Goal: Task Accomplishment & Management: Manage account settings

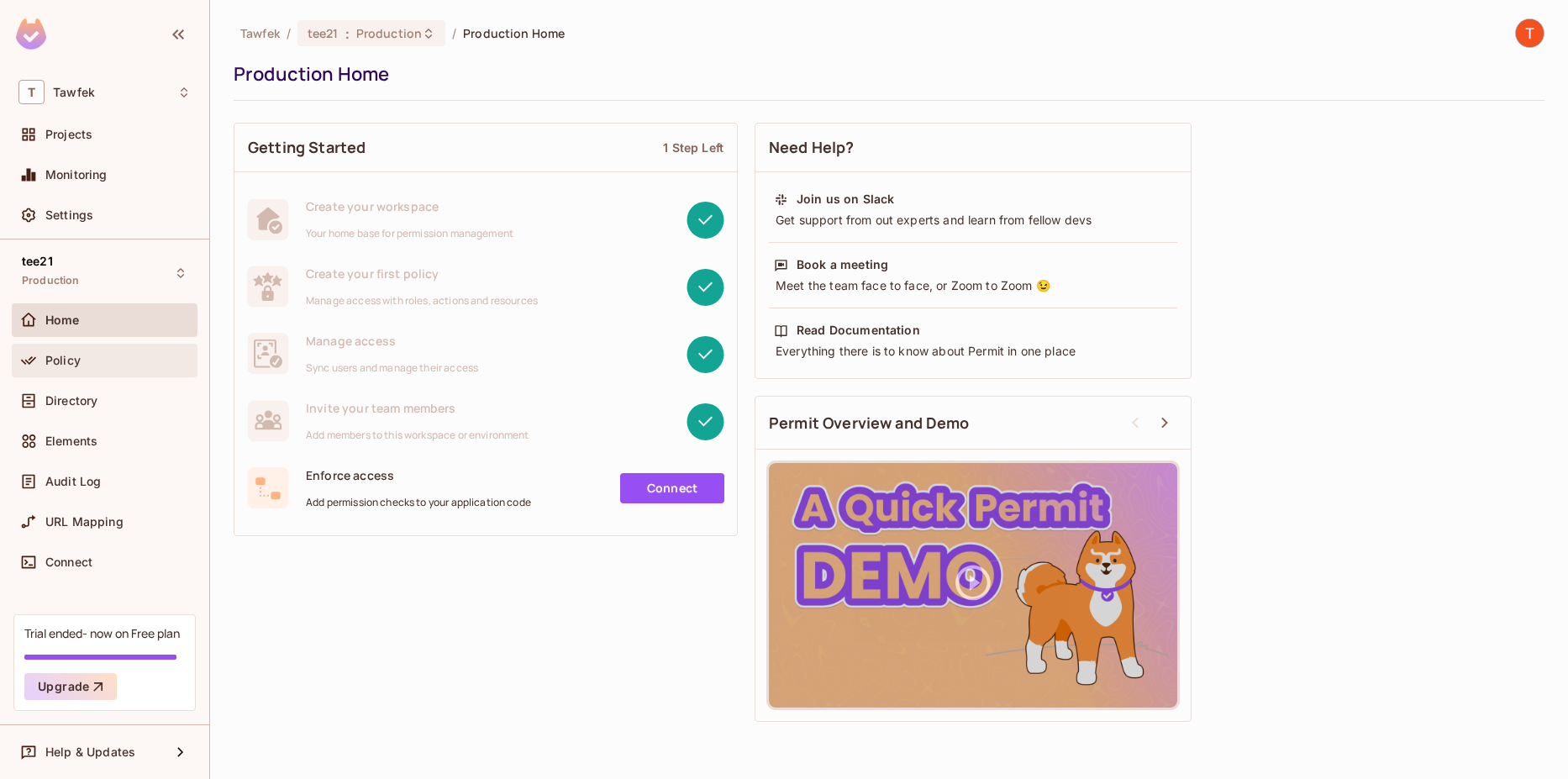
click at [100, 354] on div "Policy" at bounding box center [118, 360] width 146 height 14
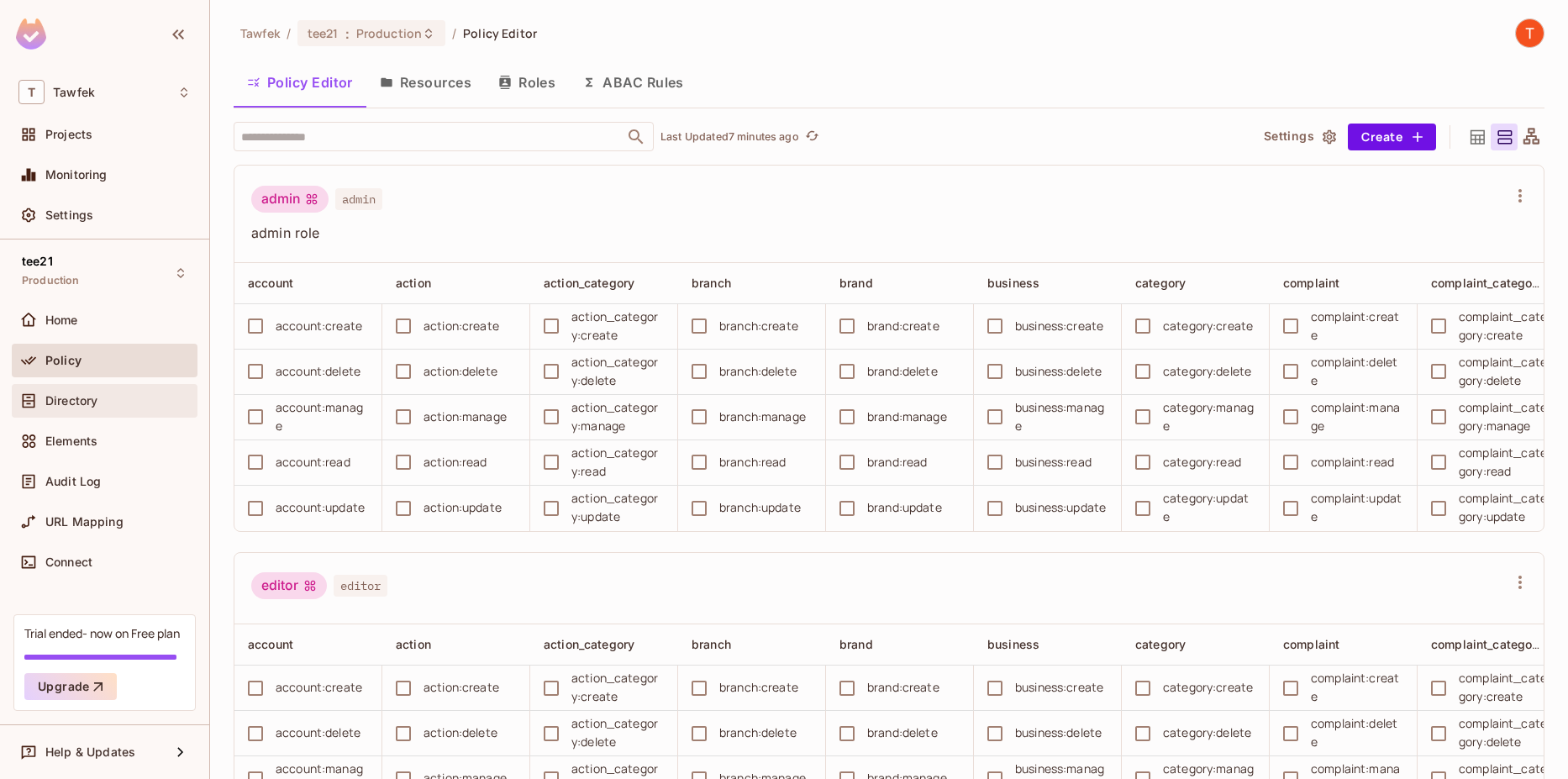
click at [81, 400] on span "Directory" at bounding box center [71, 401] width 52 height 14
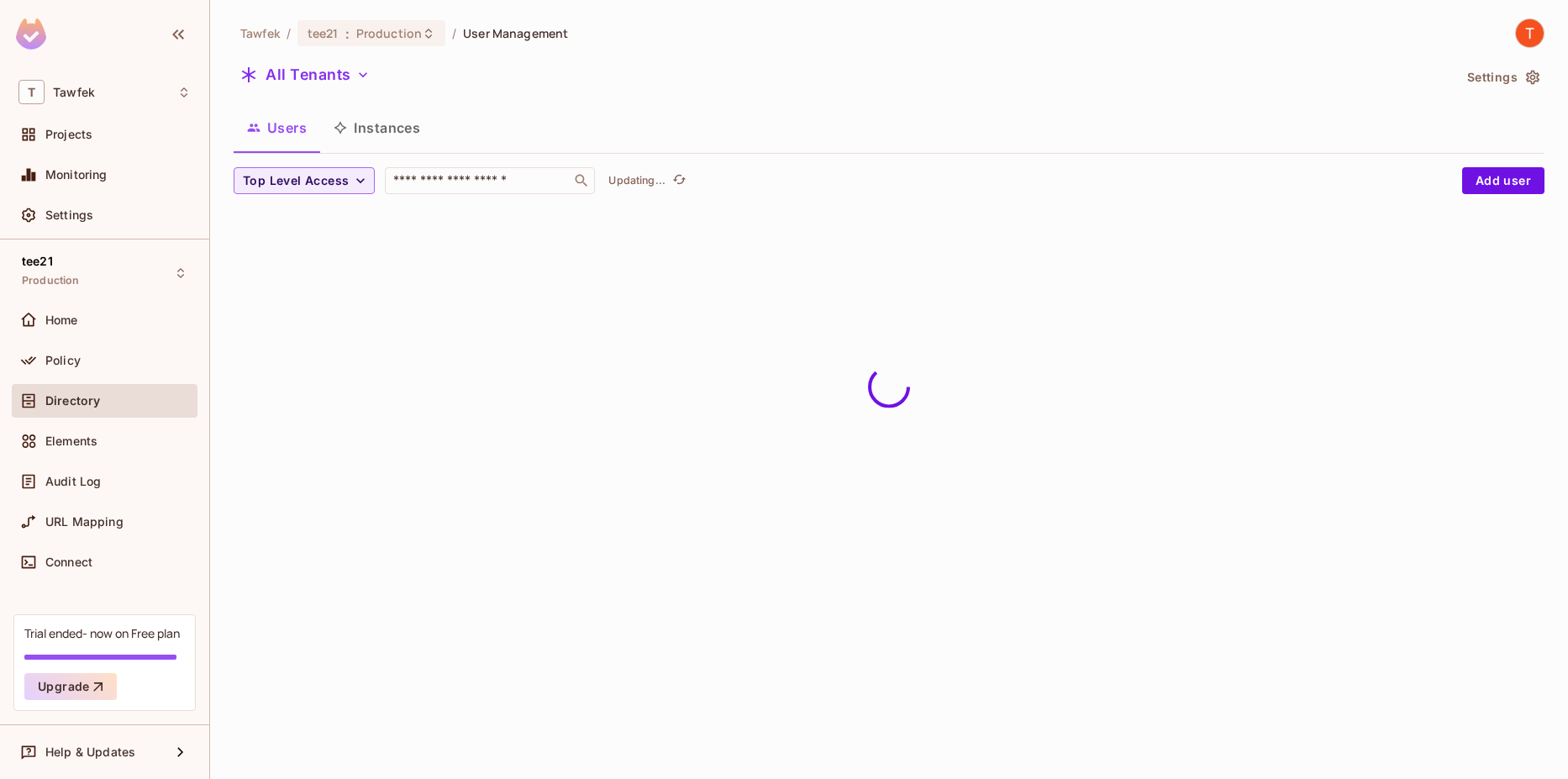
click at [1494, 75] on button "Settings" at bounding box center [1502, 77] width 84 height 27
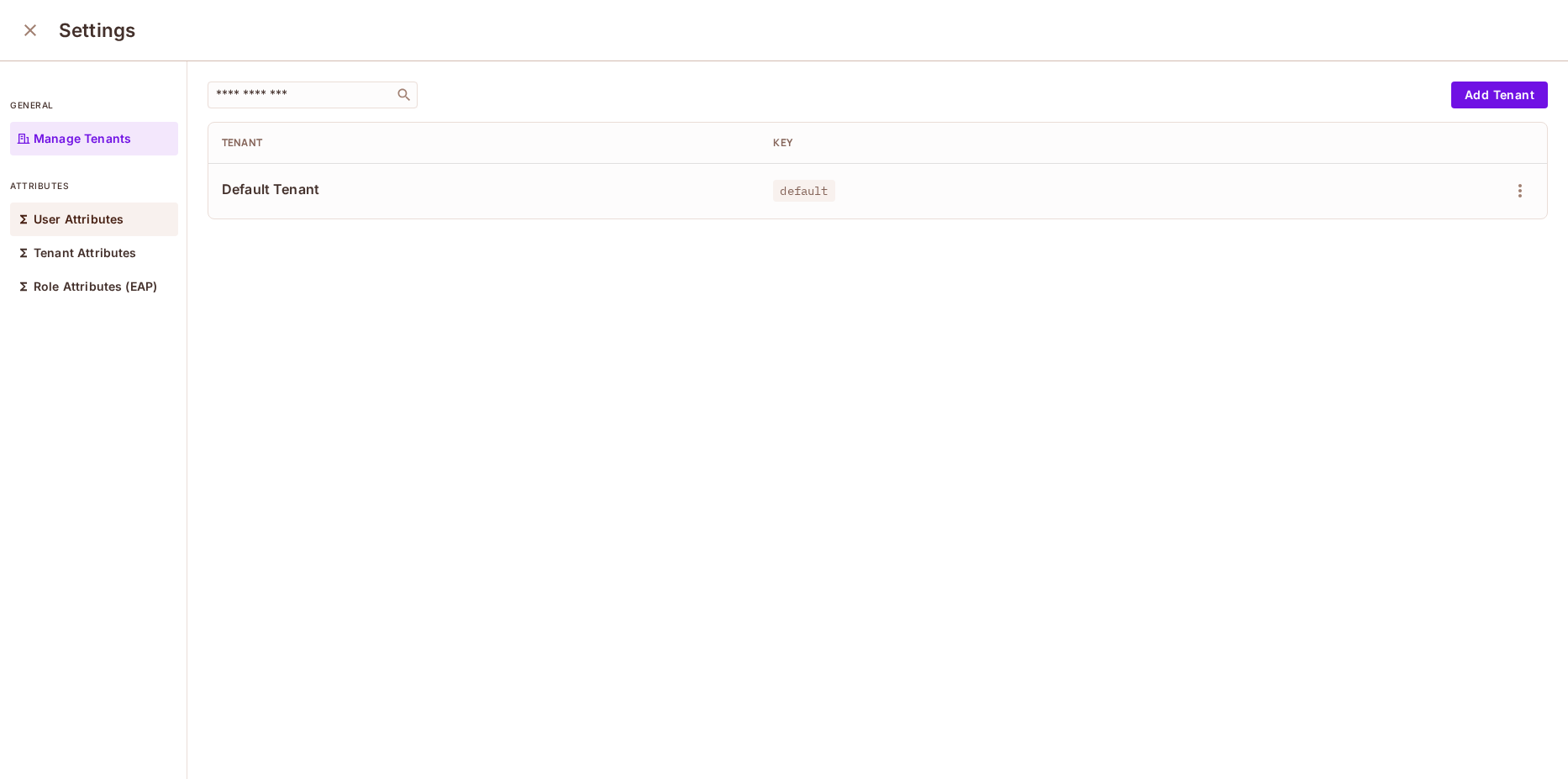
click at [120, 227] on div "User Attributes" at bounding box center [94, 219] width 168 height 34
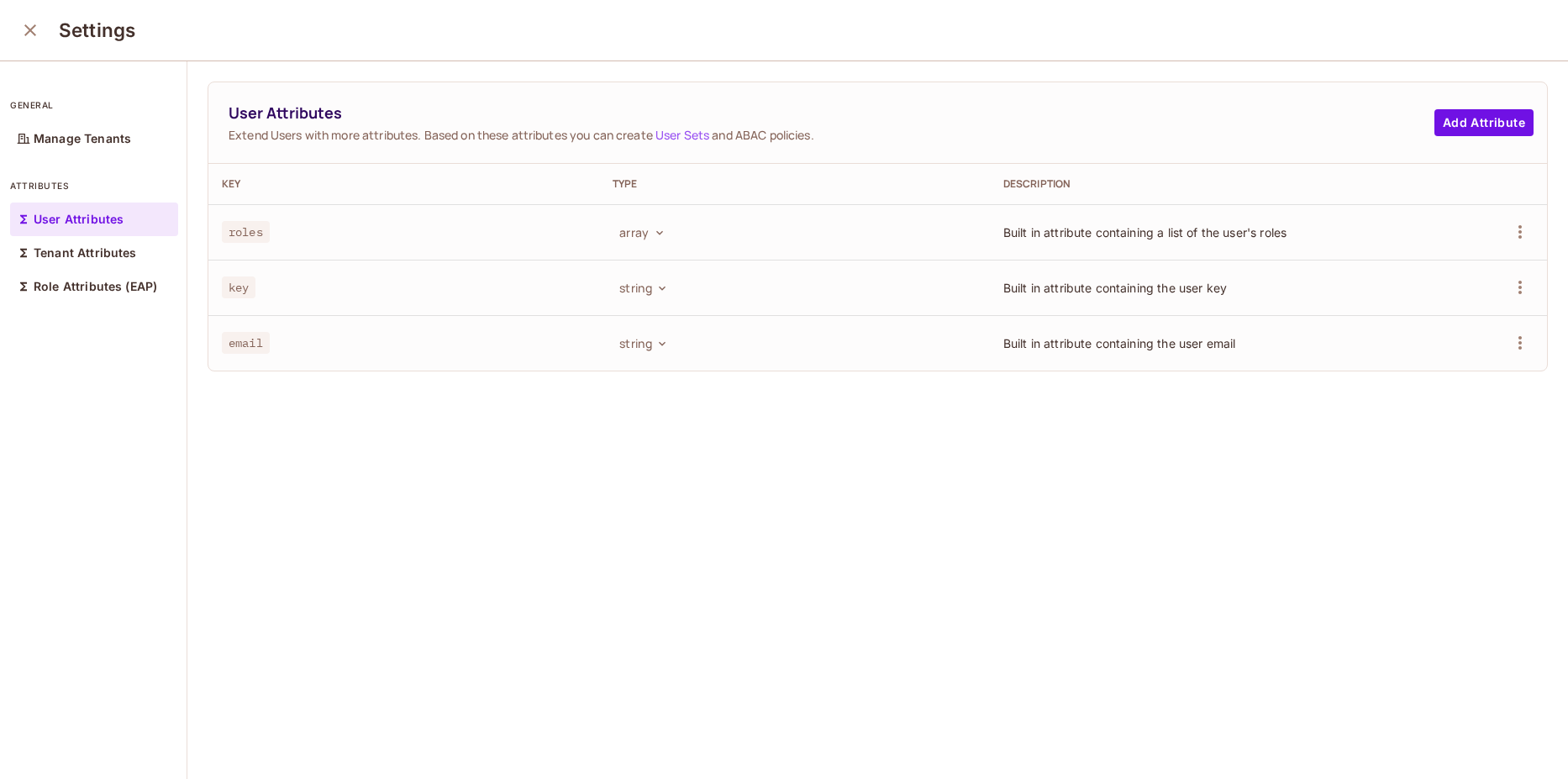
click at [670, 136] on link "User Sets" at bounding box center [682, 134] width 54 height 16
